Goal: Transaction & Acquisition: Purchase product/service

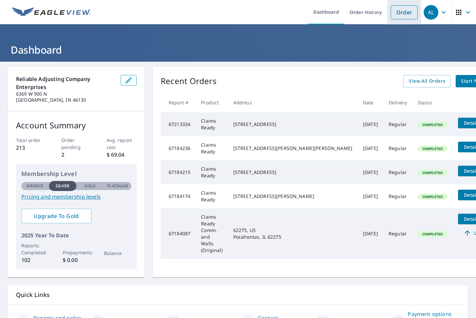
click at [398, 15] on link "Order" at bounding box center [403, 12] width 27 height 14
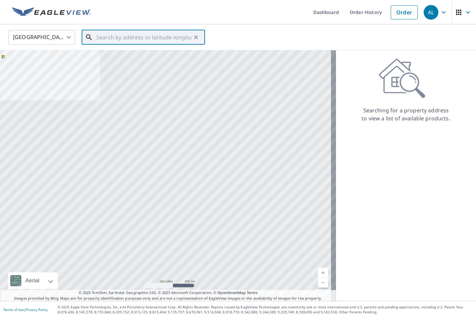
click at [156, 41] on input "text" at bounding box center [143, 37] width 95 height 19
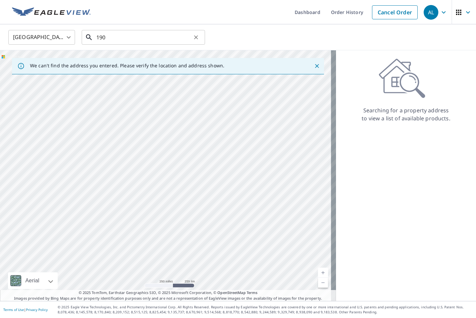
click at [156, 41] on input "190" at bounding box center [143, 37] width 95 height 19
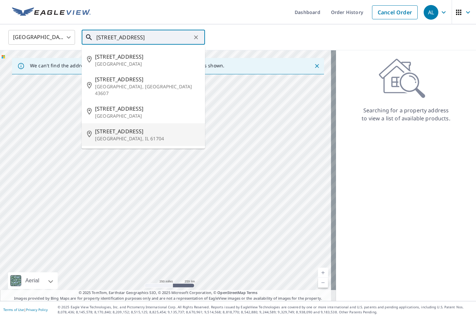
click at [141, 135] on p "[GEOGRAPHIC_DATA], IL 61704" at bounding box center [147, 138] width 105 height 7
type input "[STREET_ADDRESS]"
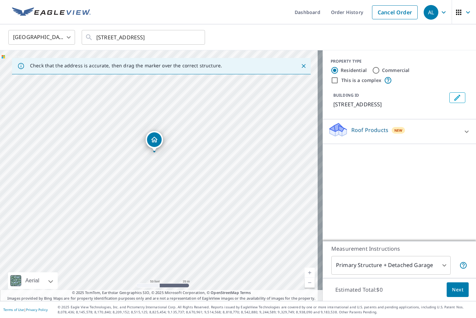
click at [361, 140] on div "Roof Products New" at bounding box center [393, 131] width 131 height 19
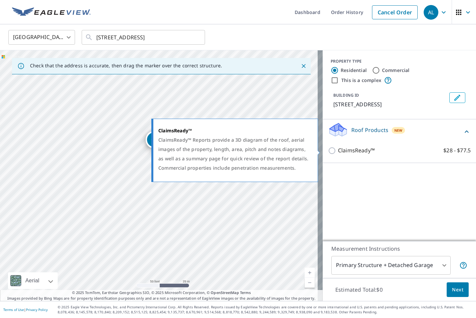
click at [359, 149] on p "ClaimsReady™" at bounding box center [356, 150] width 37 height 8
click at [338, 149] on input "ClaimsReady™ $28 - $77.5" at bounding box center [333, 151] width 10 height 8
checkbox input "true"
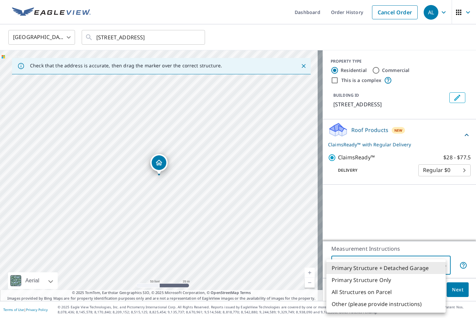
click at [360, 265] on body "AL AL Dashboard Order History Cancel Order AL United States [GEOGRAPHIC_DATA] ​…" at bounding box center [238, 159] width 476 height 318
click at [363, 280] on li "Primary Structure Only" at bounding box center [385, 280] width 119 height 12
type input "2"
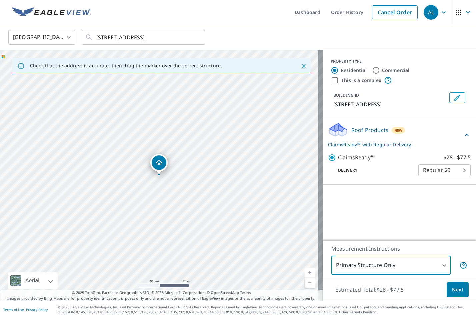
click at [452, 289] on span "Next" at bounding box center [457, 289] width 11 height 8
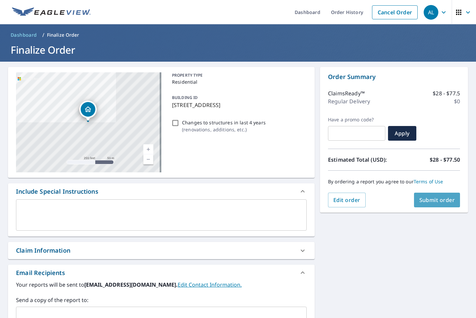
click at [436, 197] on span "Submit order" at bounding box center [437, 199] width 36 height 7
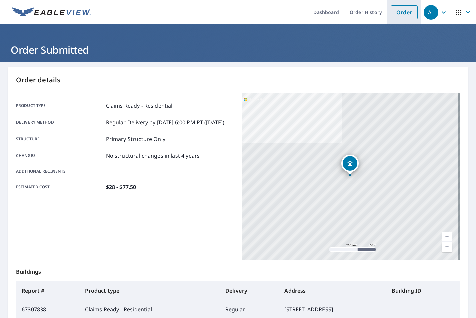
click at [407, 17] on link "Order" at bounding box center [403, 12] width 27 height 14
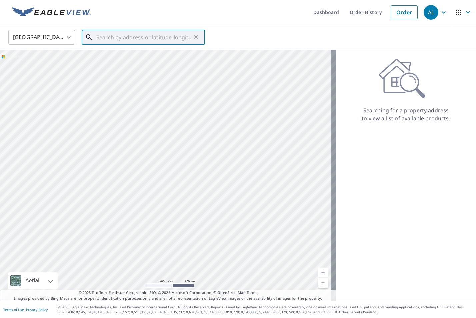
click at [112, 38] on input "text" at bounding box center [143, 37] width 95 height 19
click at [118, 55] on span "[STREET_ADDRESS]" at bounding box center [147, 57] width 105 height 8
type input "[STREET_ADDRESS]"
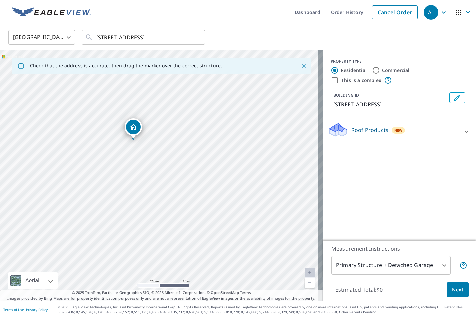
click at [361, 138] on div "Roof Products New" at bounding box center [393, 131] width 131 height 19
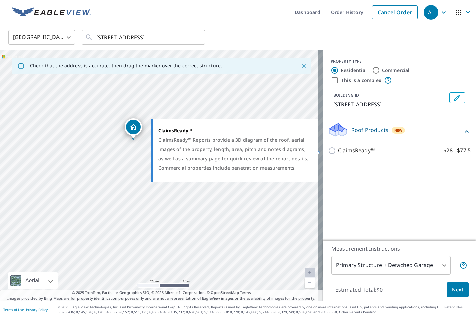
click at [361, 152] on p "ClaimsReady™" at bounding box center [356, 150] width 37 height 8
click at [338, 152] on input "ClaimsReady™ $28 - $77.5" at bounding box center [333, 151] width 10 height 8
checkbox input "true"
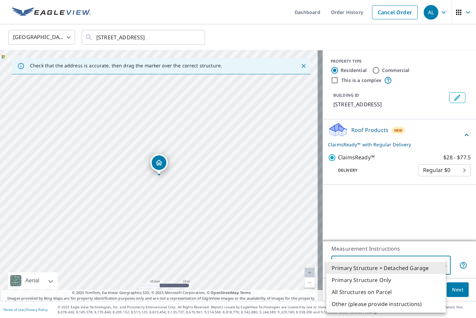
click at [358, 270] on body "AL AL Dashboard Order History Cancel Order AL [GEOGRAPHIC_DATA] US ​ [STREET_AD…" at bounding box center [238, 159] width 476 height 318
click at [359, 279] on li "Primary Structure Only" at bounding box center [385, 280] width 119 height 12
type input "2"
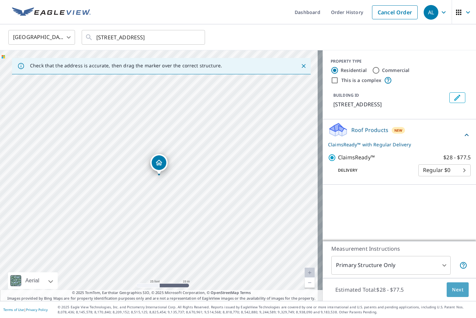
click at [452, 290] on span "Next" at bounding box center [457, 289] width 11 height 8
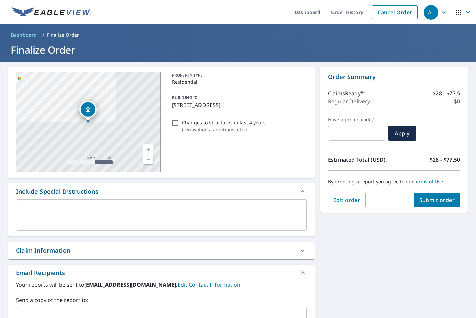
click at [426, 201] on span "Submit order" at bounding box center [437, 199] width 36 height 7
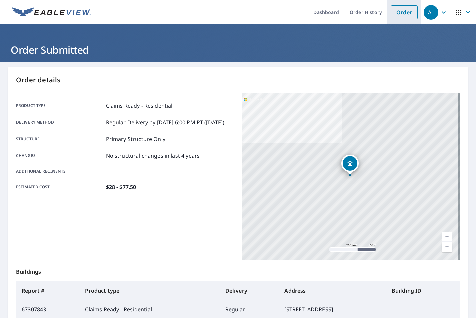
click at [390, 13] on link "Order" at bounding box center [403, 12] width 27 height 14
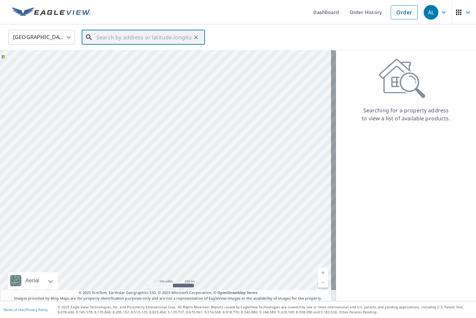
click at [165, 35] on input "text" at bounding box center [143, 37] width 95 height 19
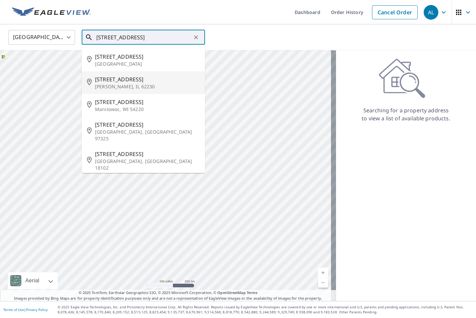
click at [156, 72] on li "[STREET_ADDRESS][PERSON_NAME]" at bounding box center [143, 82] width 123 height 23
type input "[STREET_ADDRESS][PERSON_NAME]"
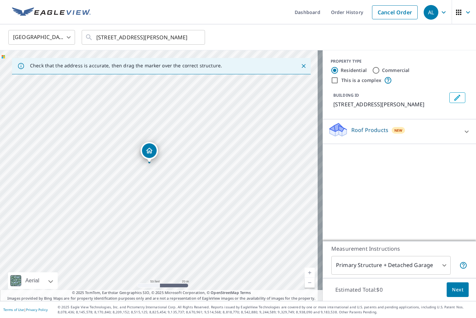
click at [363, 132] on p "Roof Products" at bounding box center [369, 130] width 37 height 8
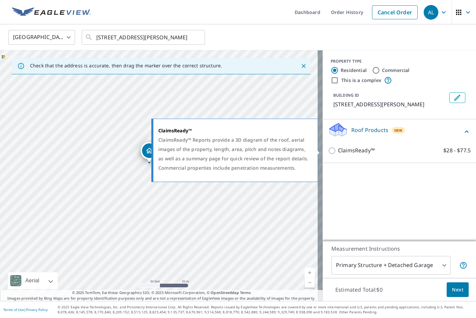
click at [363, 146] on p "ClaimsReady™" at bounding box center [356, 150] width 37 height 8
click at [338, 147] on input "ClaimsReady™ $28 - $77.5" at bounding box center [333, 151] width 10 height 8
checkbox input "true"
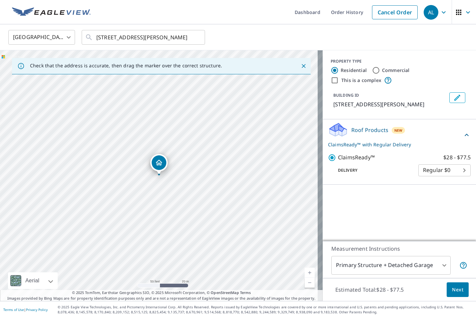
click at [395, 255] on div "Measurement Instructions Primary Structure + Detached Garage 1 ​" at bounding box center [398, 259] width 153 height 37
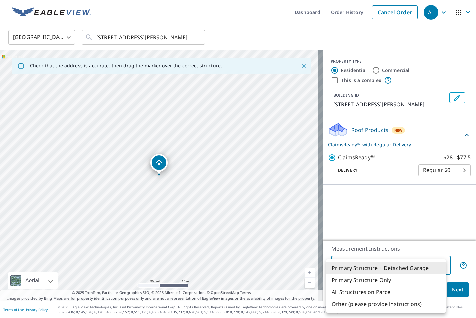
click at [397, 264] on body "AL AL Dashboard Order History Cancel Order AL [GEOGRAPHIC_DATA] [GEOGRAPHIC_DAT…" at bounding box center [238, 159] width 476 height 318
click at [397, 281] on li "Primary Structure Only" at bounding box center [385, 280] width 119 height 12
type input "2"
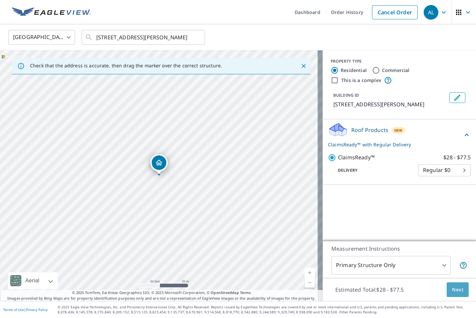
click at [454, 291] on span "Next" at bounding box center [457, 289] width 11 height 8
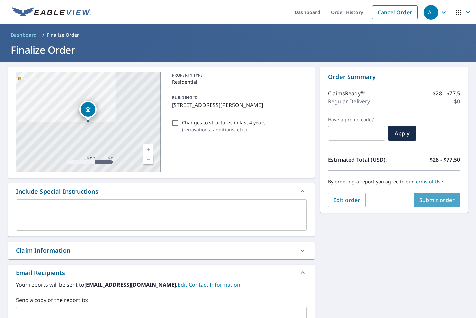
click at [425, 203] on span "Submit order" at bounding box center [437, 199] width 36 height 7
